Goal: Book appointment/travel/reservation

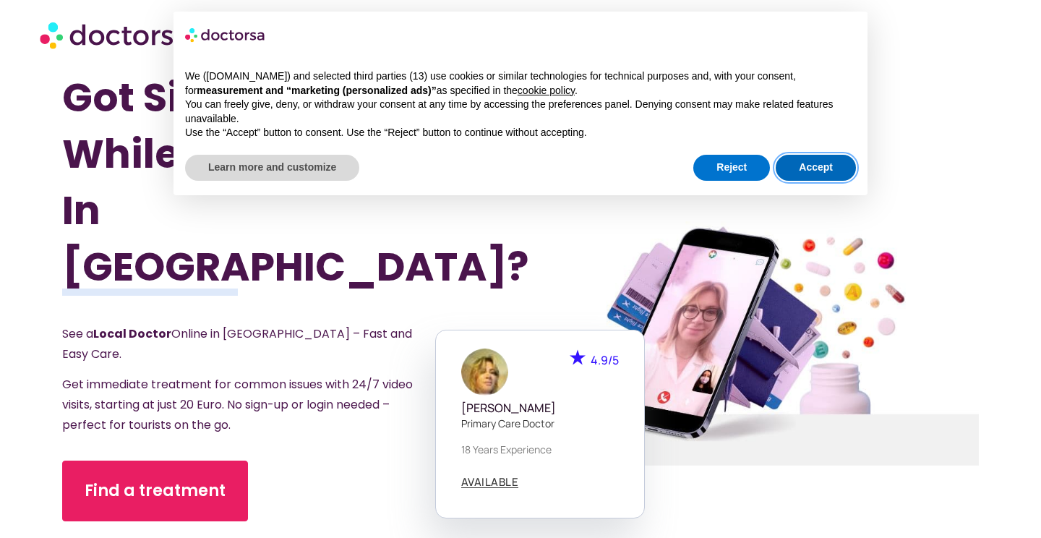
click at [812, 172] on button "Accept" at bounding box center [816, 168] width 80 height 26
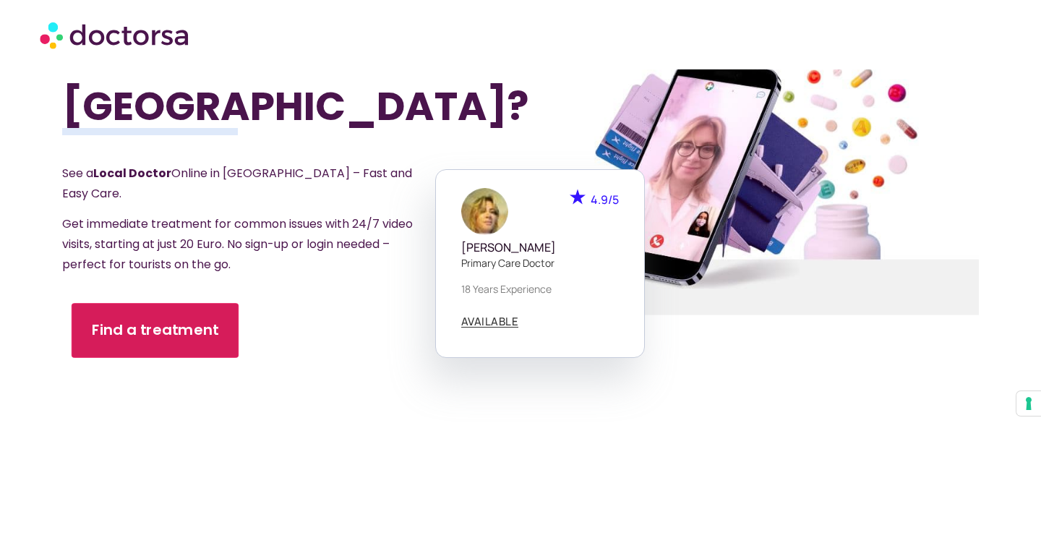
scroll to position [161, 0]
click at [153, 302] on link "Find a treatment" at bounding box center [155, 329] width 167 height 55
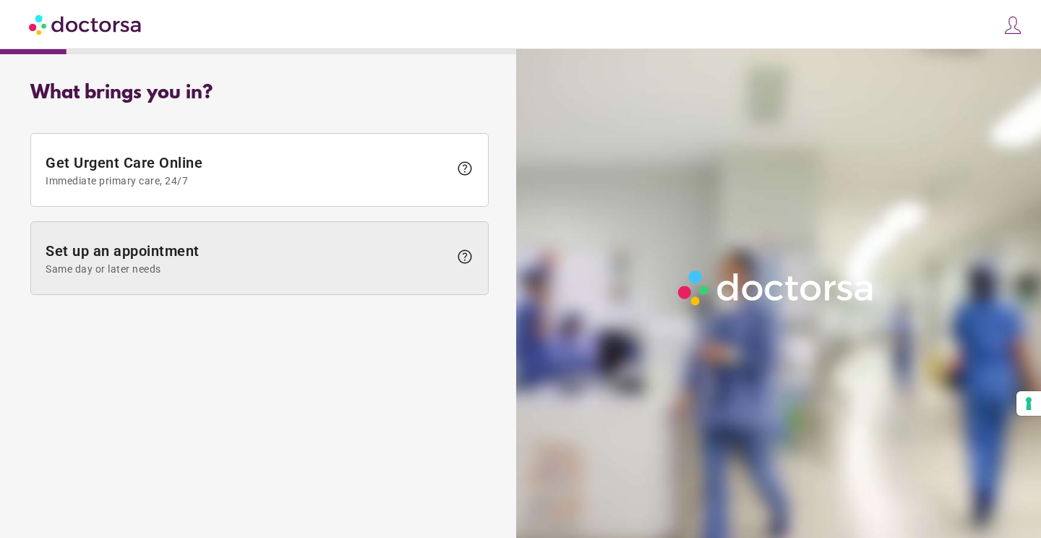
click at [208, 265] on span "Same day or later needs" at bounding box center [248, 269] width 404 height 12
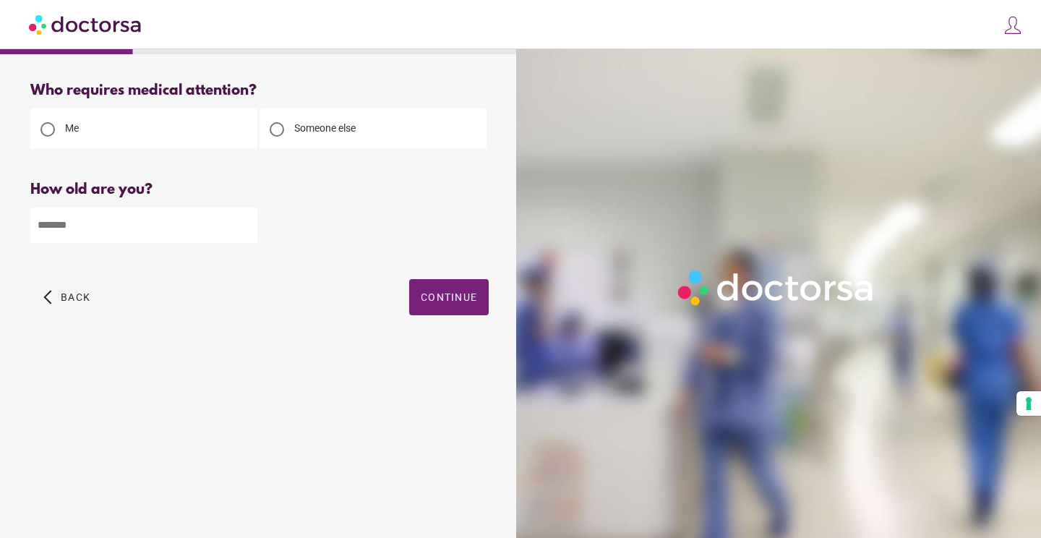
click at [150, 228] on input "number" at bounding box center [143, 225] width 227 height 35
type input "**"
click at [451, 304] on span "button" at bounding box center [449, 297] width 80 height 36
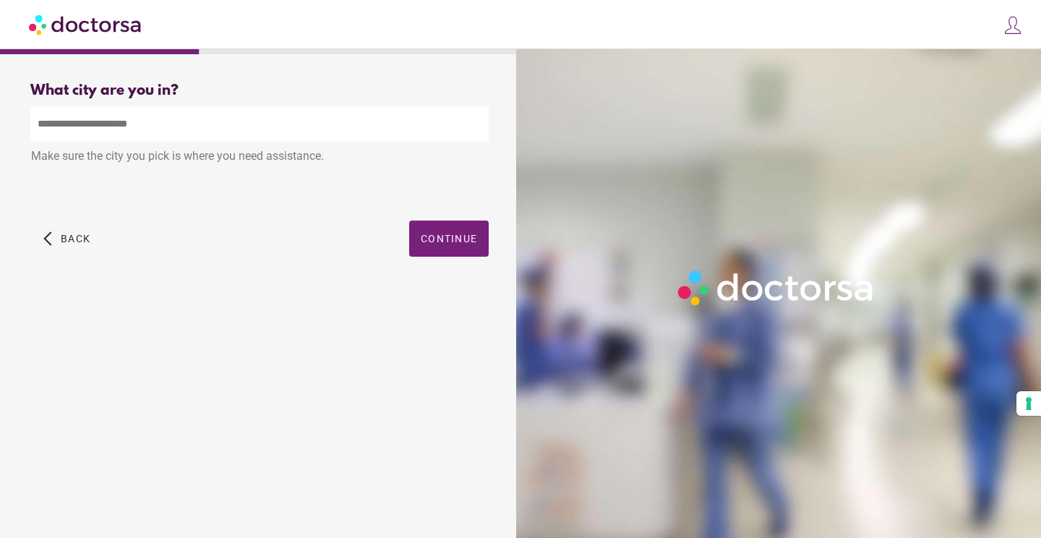
click at [182, 128] on input "text" at bounding box center [259, 123] width 459 height 35
type input "*"
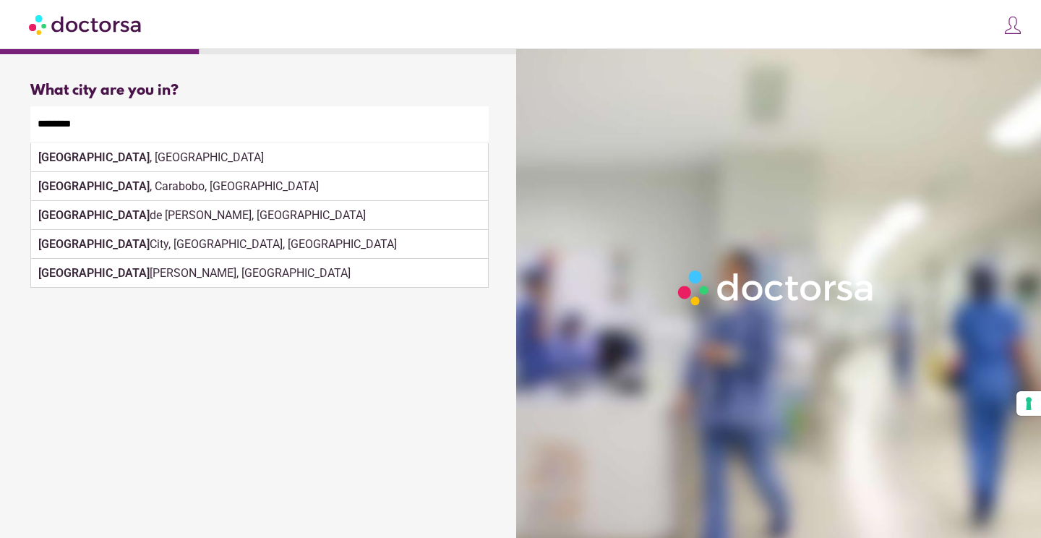
click at [449, 238] on div "Valencia City, Bukidnon, Philippines" at bounding box center [259, 244] width 457 height 29
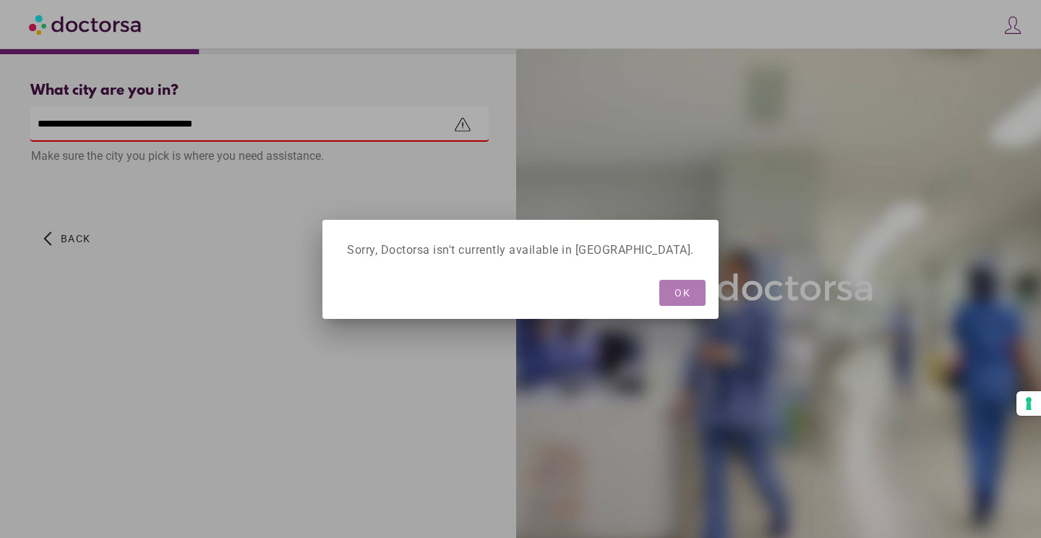
click at [660, 304] on span "button" at bounding box center [683, 293] width 46 height 26
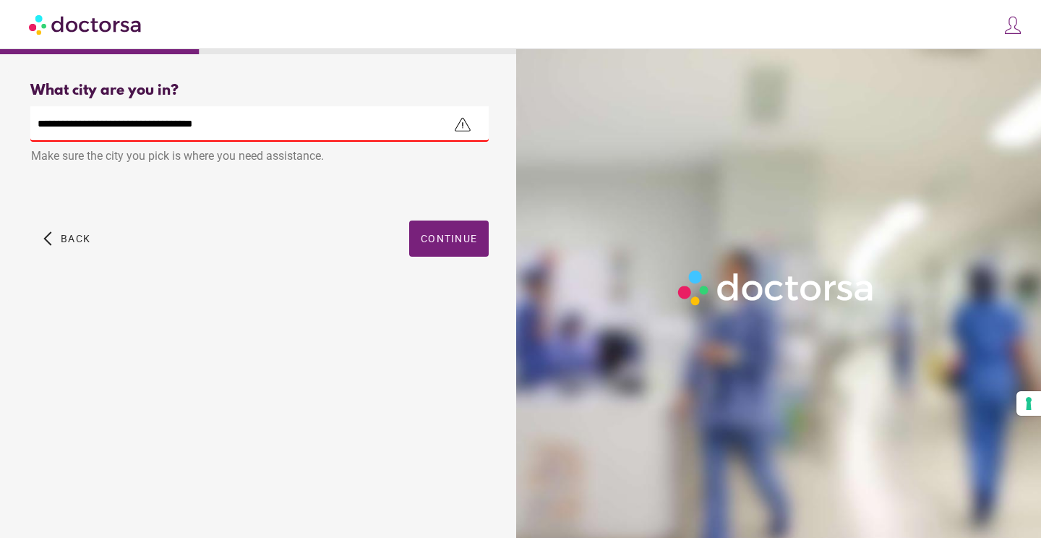
drag, startPoint x: 212, startPoint y: 131, endPoint x: 80, endPoint y: 129, distance: 131.7
click at [78, 128] on input "**********" at bounding box center [259, 123] width 459 height 35
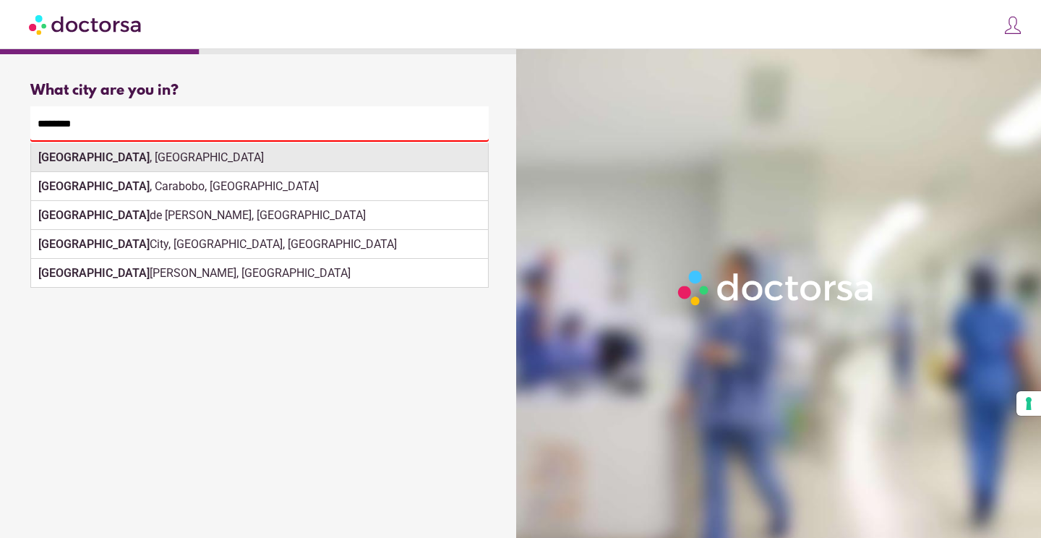
click at [166, 156] on div "Valencia , Spain" at bounding box center [259, 157] width 457 height 29
type input "**********"
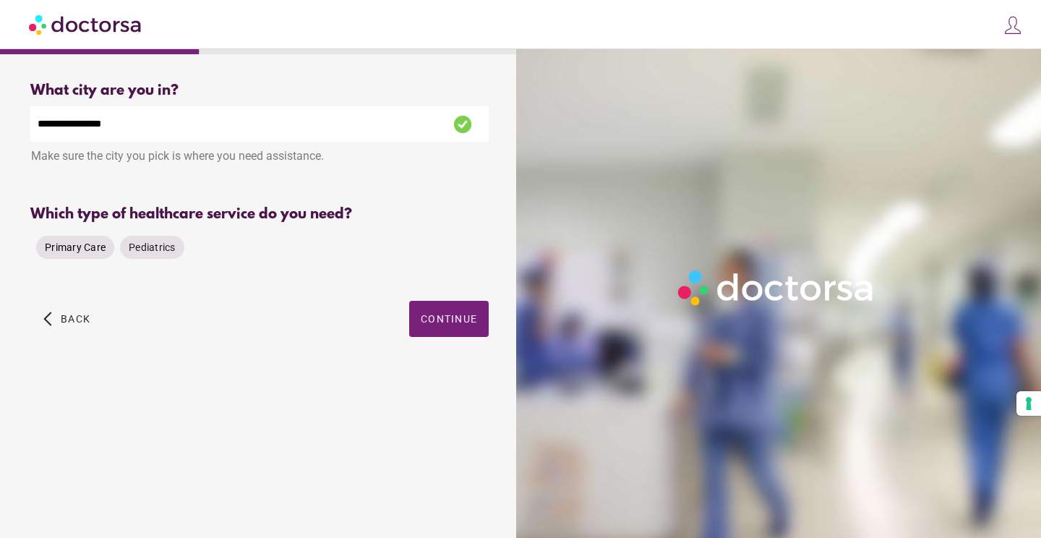
click at [66, 246] on span "Primary Care" at bounding box center [75, 248] width 61 height 12
